Goal: Check status: Check status

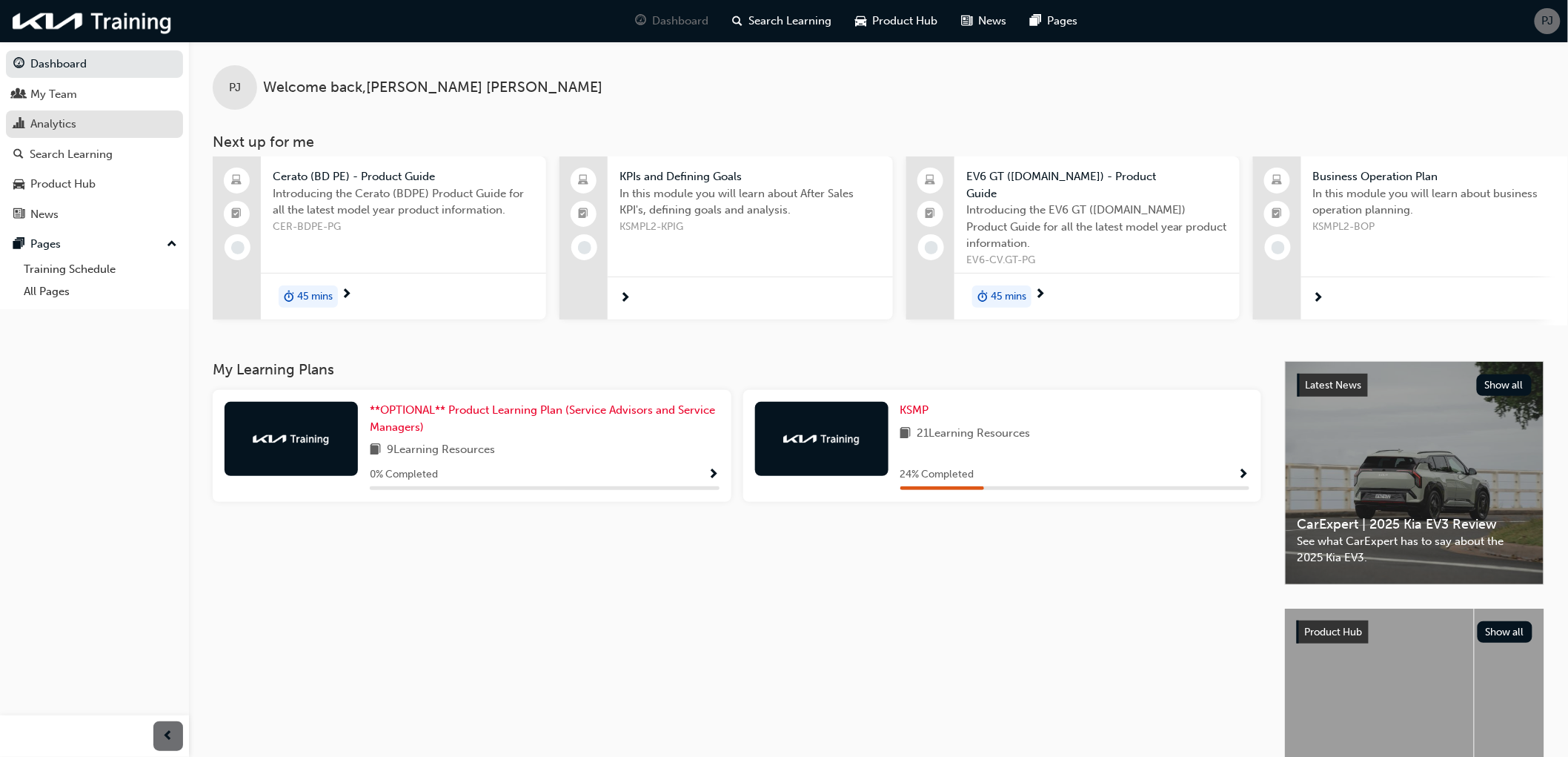
click at [60, 128] on div "Analytics" at bounding box center [53, 123] width 46 height 17
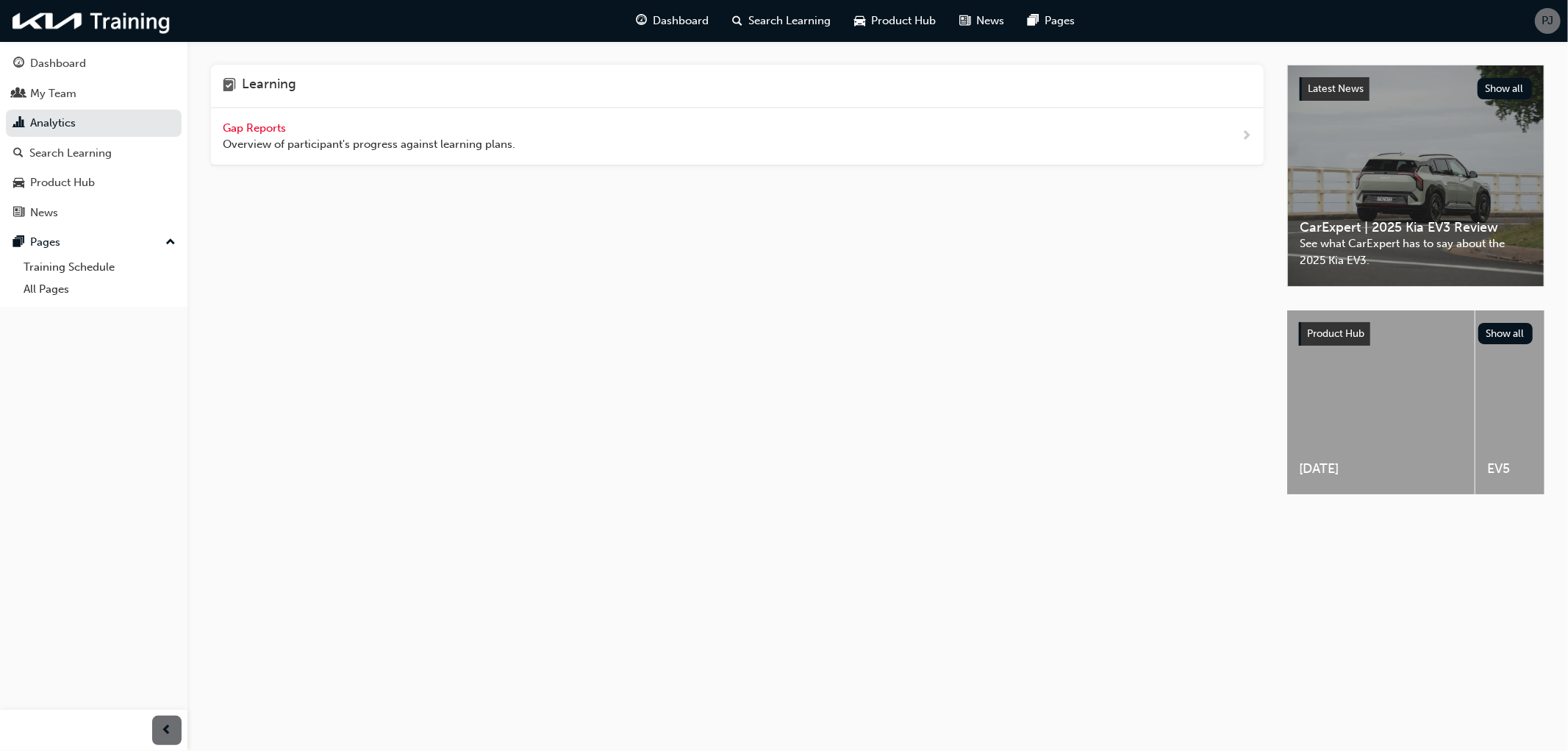
click at [255, 127] on span "Gap Reports" at bounding box center [256, 128] width 66 height 14
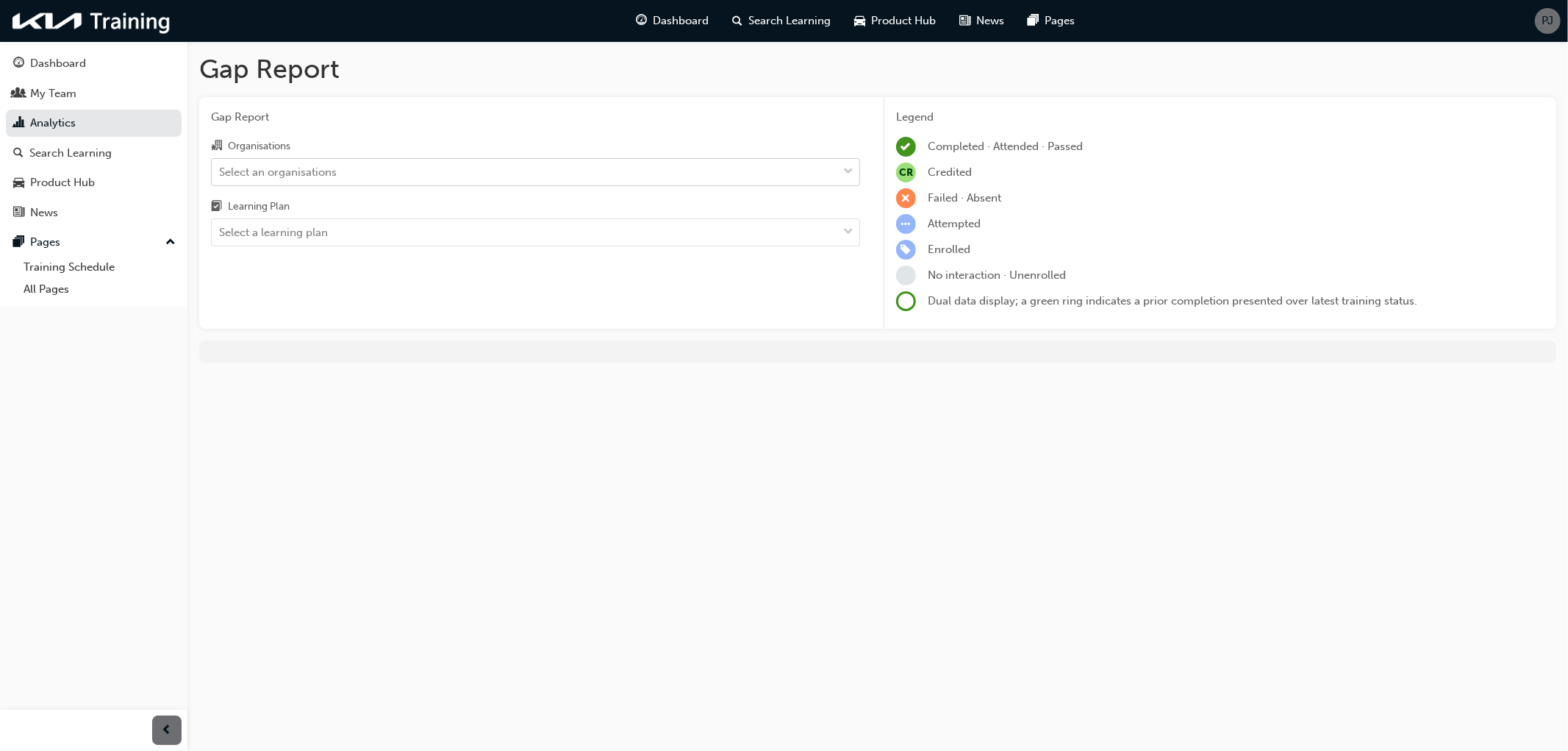
click at [309, 173] on div "Select an organisations" at bounding box center [278, 171] width 118 height 17
click at [220, 173] on input "Organisations Select an organisations" at bounding box center [220, 171] width 2 height 13
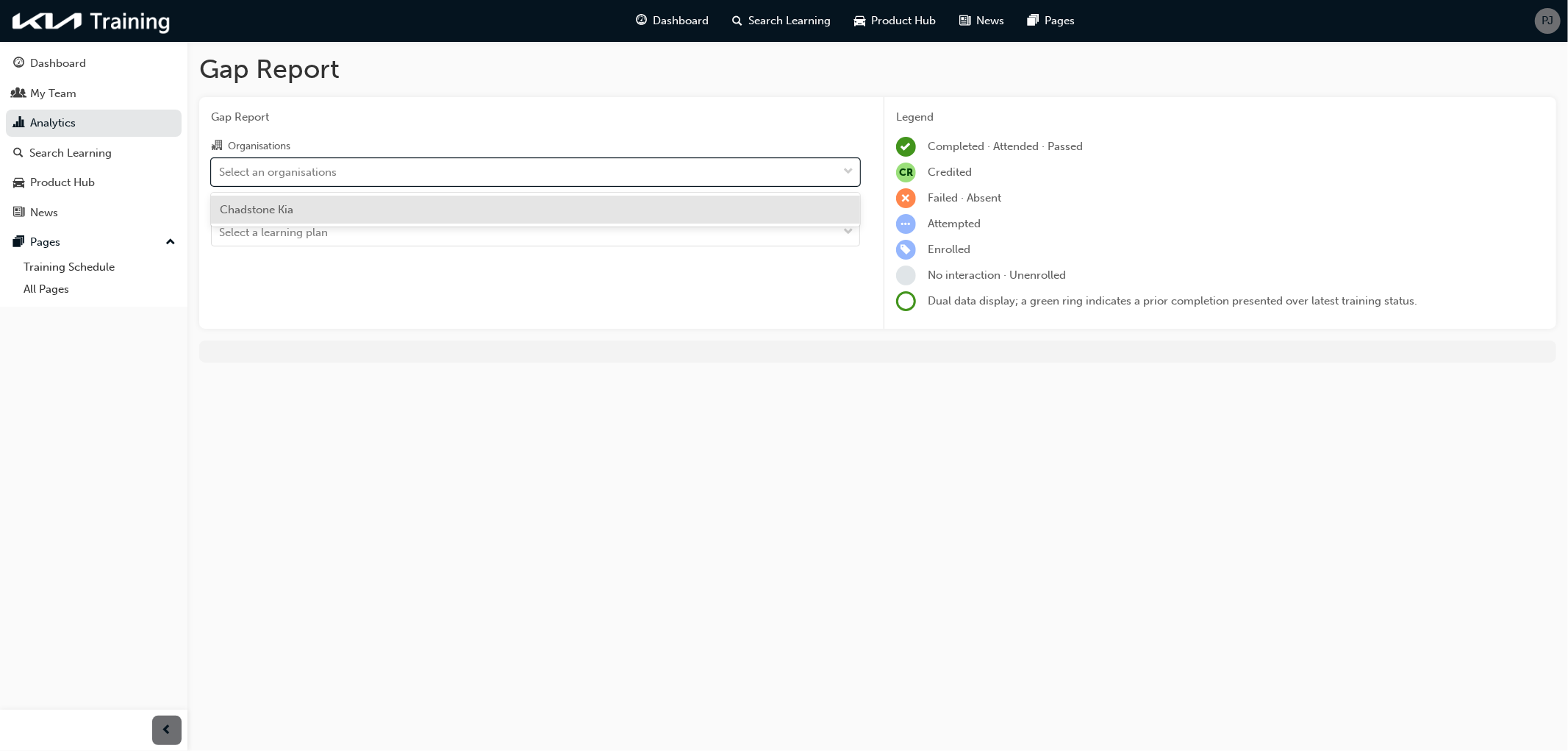
click at [301, 204] on div "Chadstone Kia" at bounding box center [536, 210] width 649 height 29
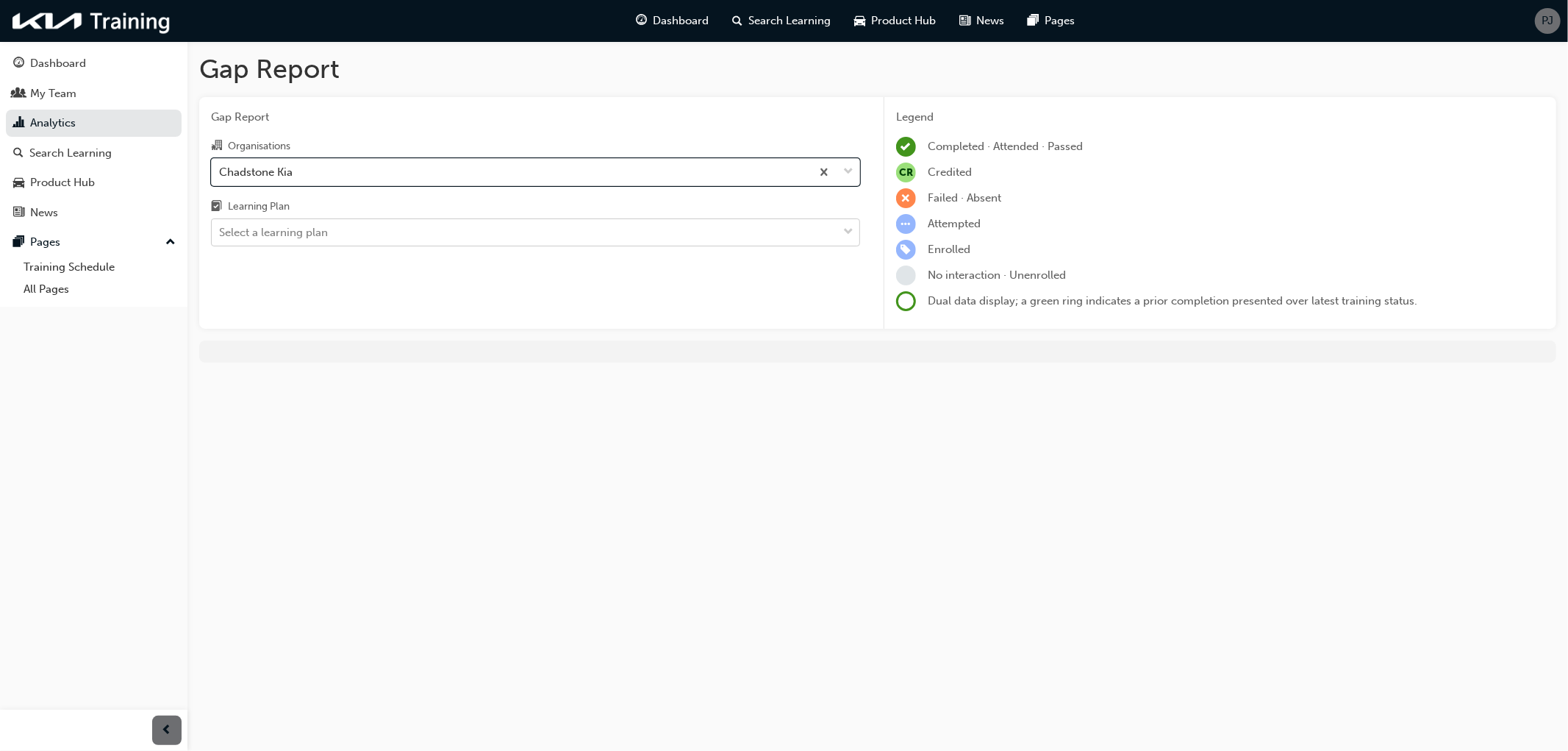
click at [297, 231] on div "Select a learning plan" at bounding box center [274, 232] width 109 height 17
click at [220, 231] on input "Learning Plan Select a learning plan" at bounding box center [220, 232] width 2 height 13
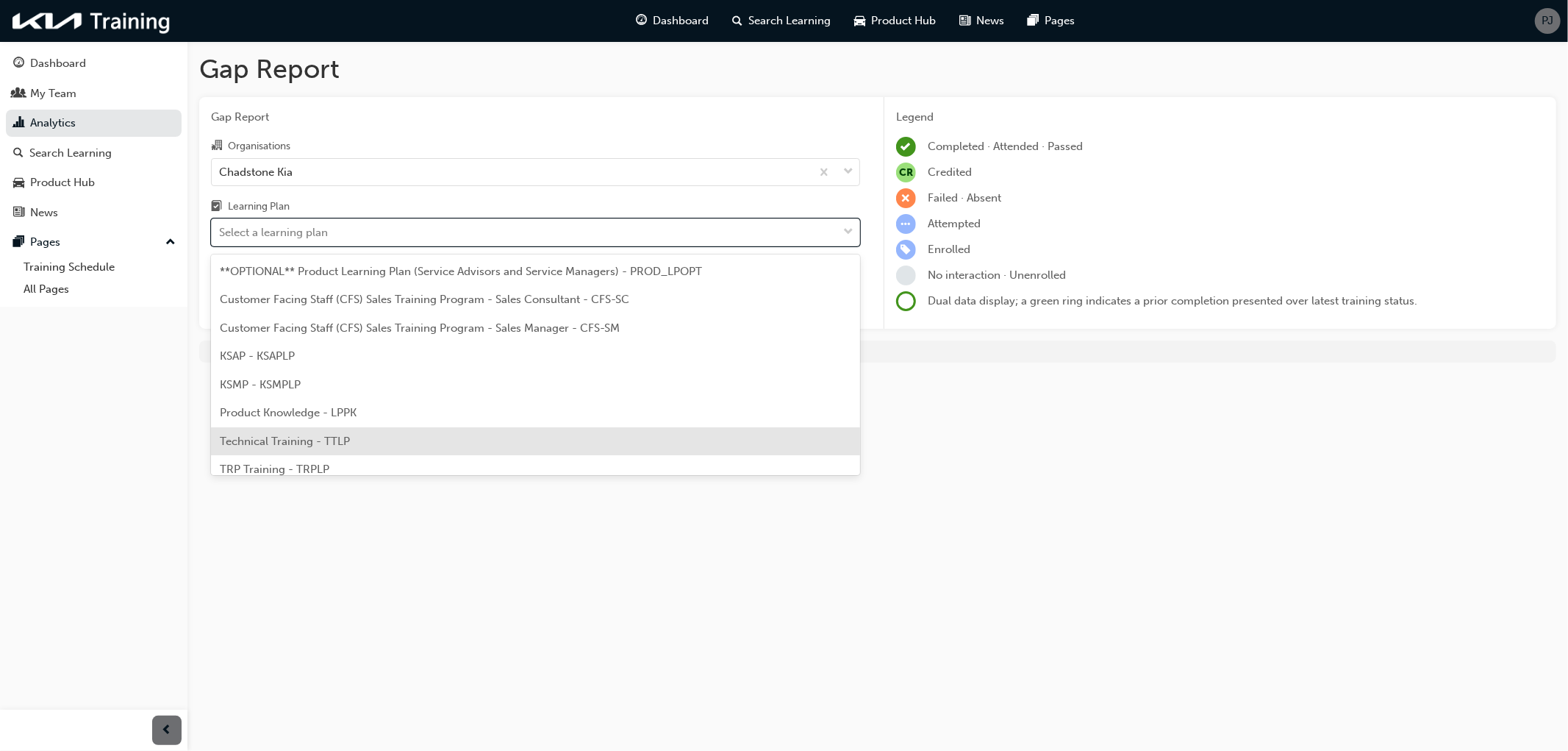
click at [324, 434] on span "Technical Training - TTLP" at bounding box center [285, 441] width 131 height 14
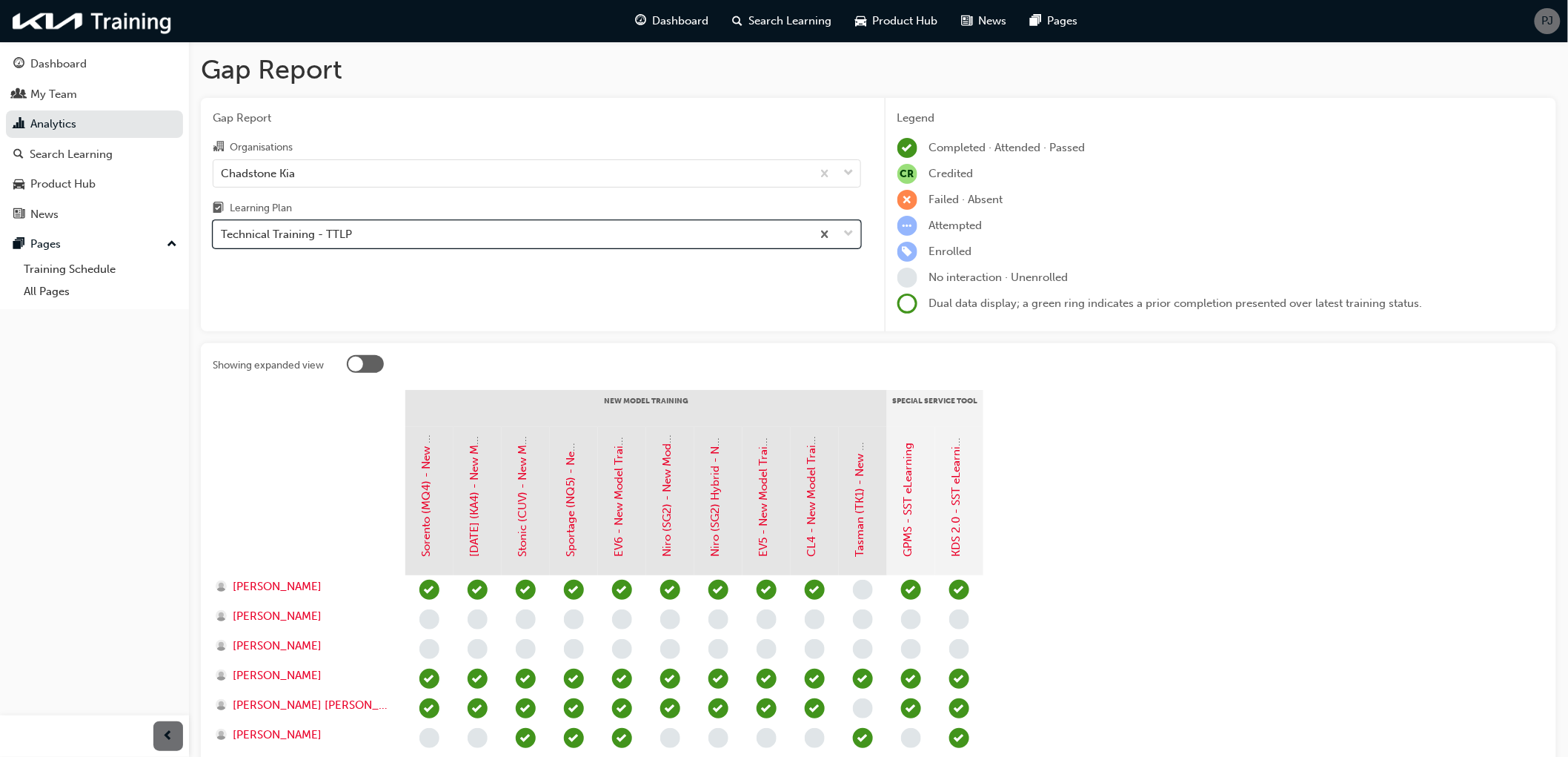
click at [339, 241] on div "Technical Training - TTLP" at bounding box center [287, 234] width 132 height 17
click at [222, 240] on input "Learning Plan option Technical Training - TTLP, selected. 0 results available. …" at bounding box center [222, 234] width 2 height 13
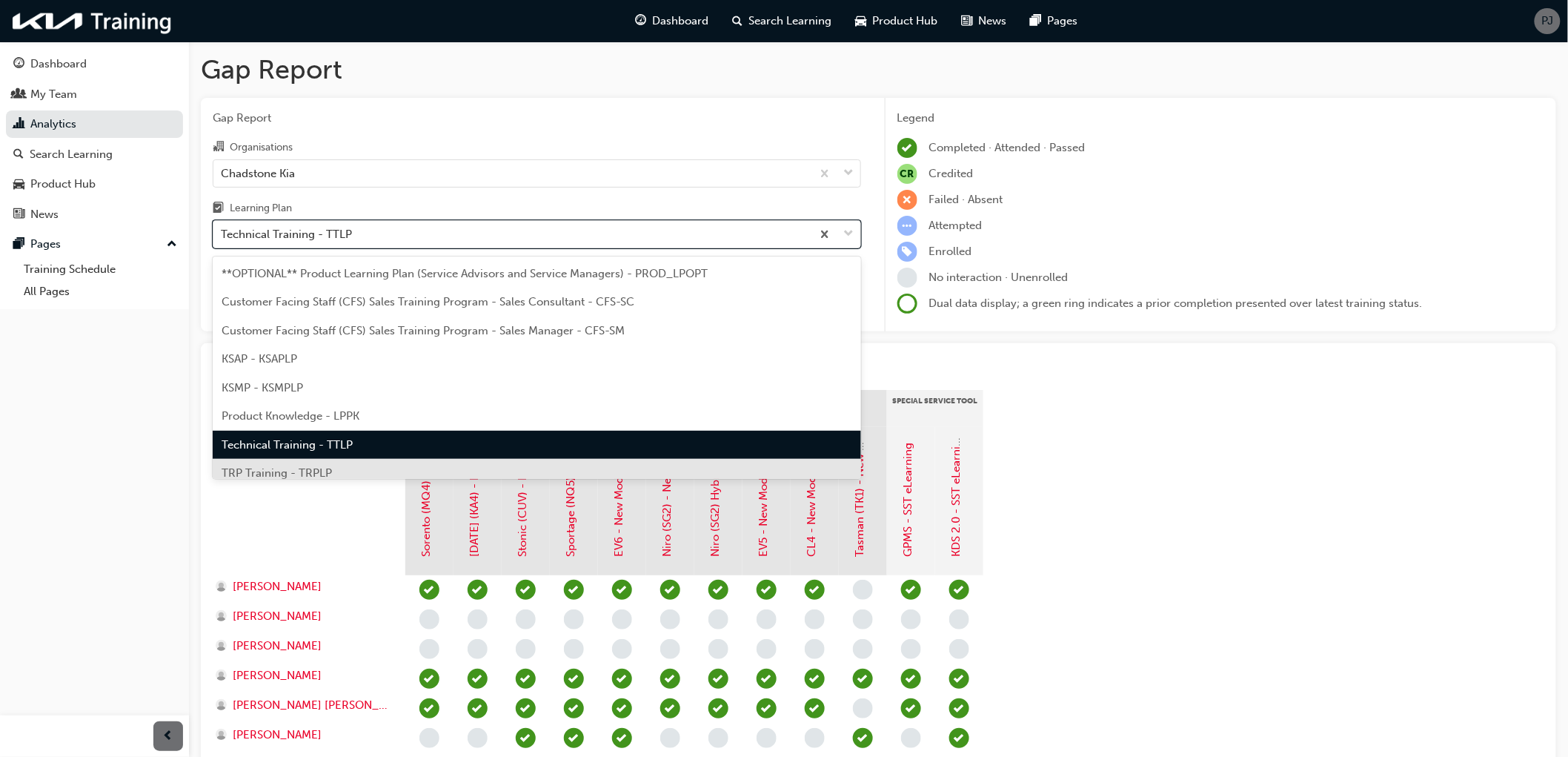
click at [305, 466] on span "TRP Training - TRPLP" at bounding box center [276, 473] width 111 height 14
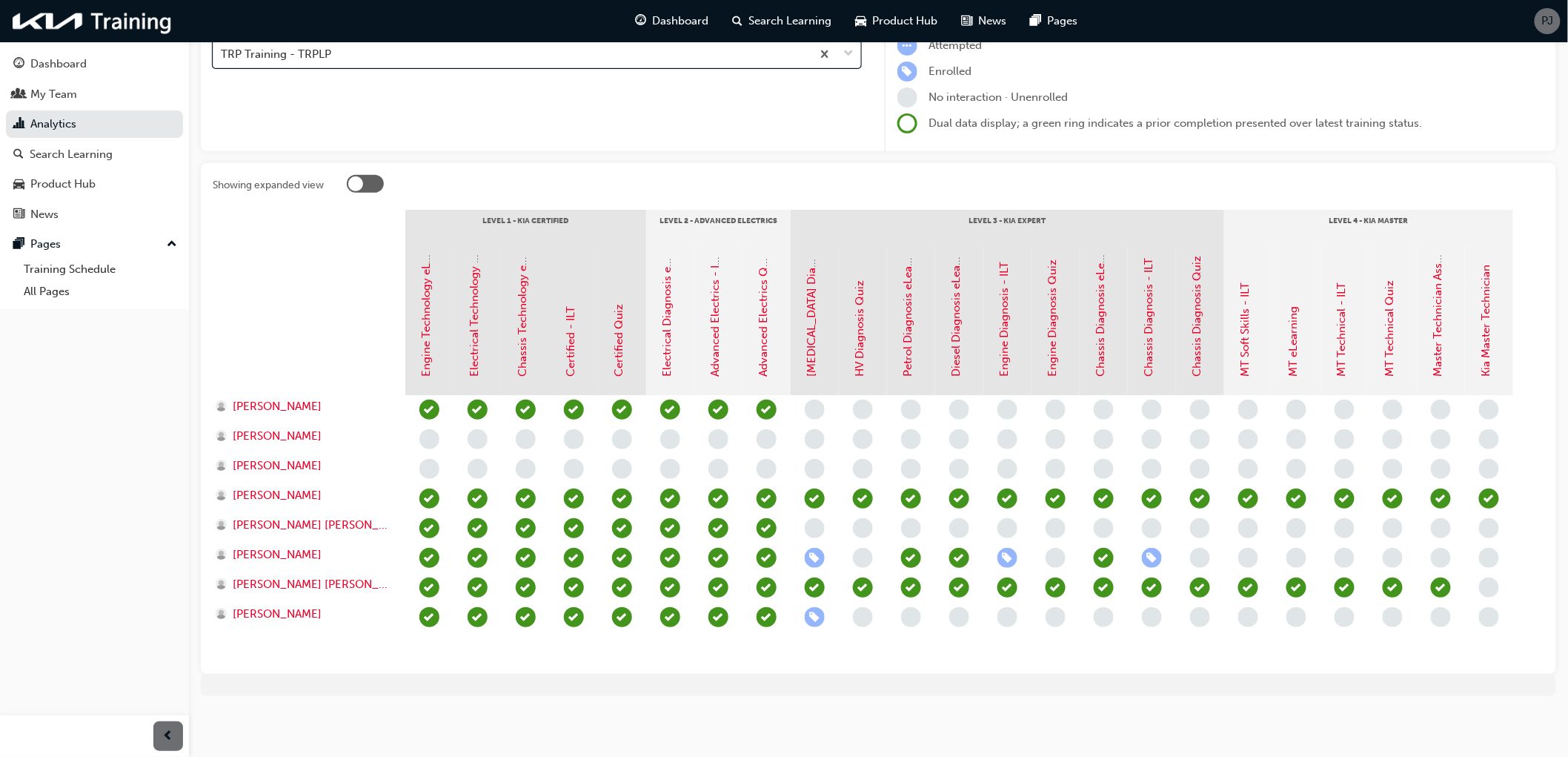
scroll to position [191, 0]
